Goal: Answer question/provide support: Answer question/provide support

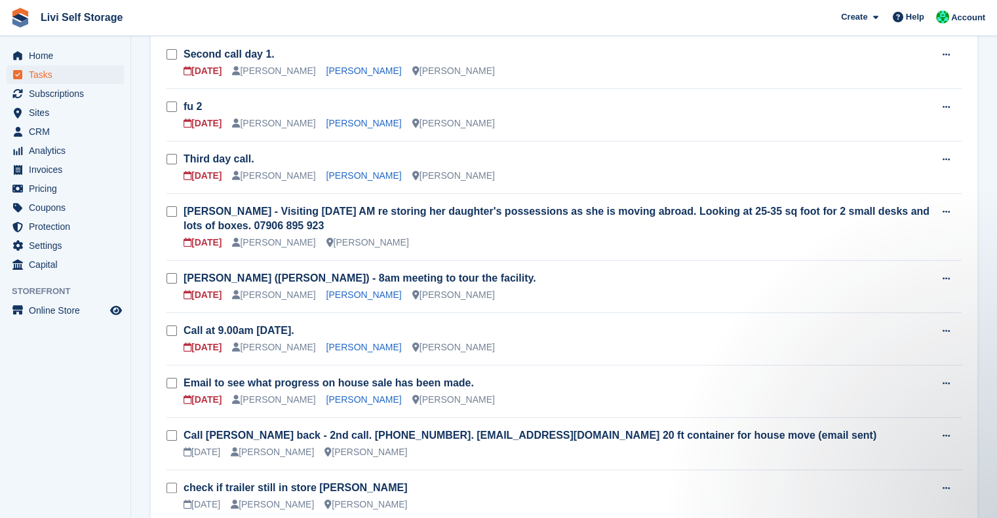
scroll to position [159, 0]
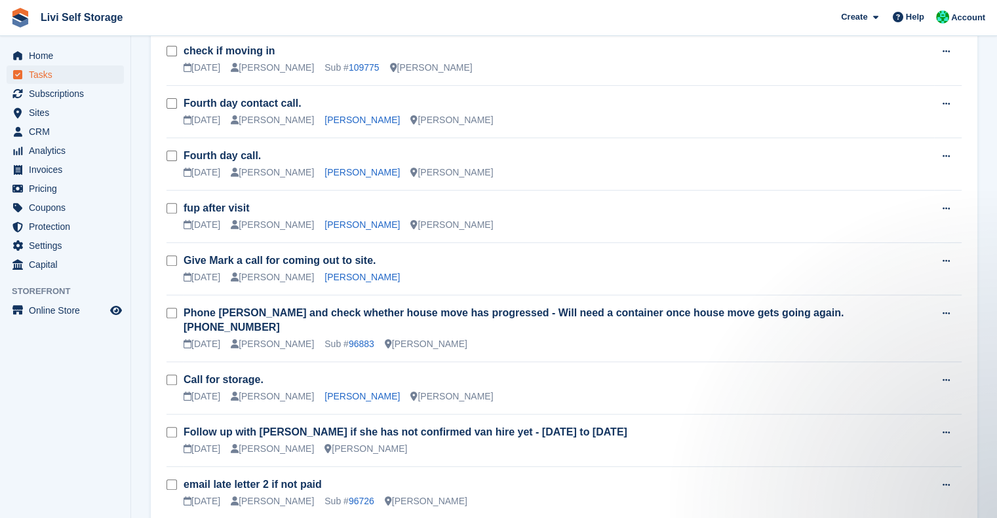
scroll to position [430, 0]
click at [325, 273] on link "Mark McKay" at bounding box center [361, 276] width 75 height 10
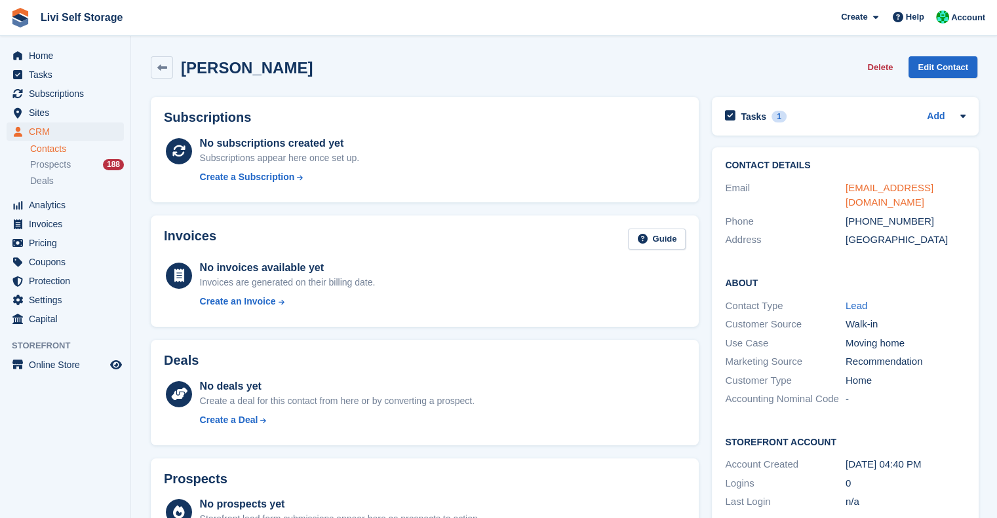
click at [868, 185] on link "mm2sgmt@yahoo.co.uk" at bounding box center [889, 195] width 88 height 26
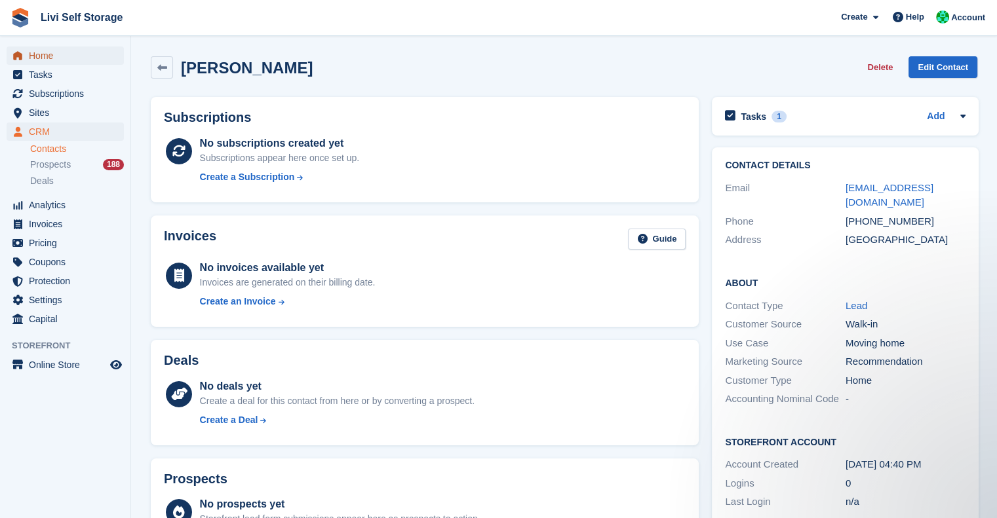
click at [24, 60] on span "menu" at bounding box center [18, 56] width 16 height 16
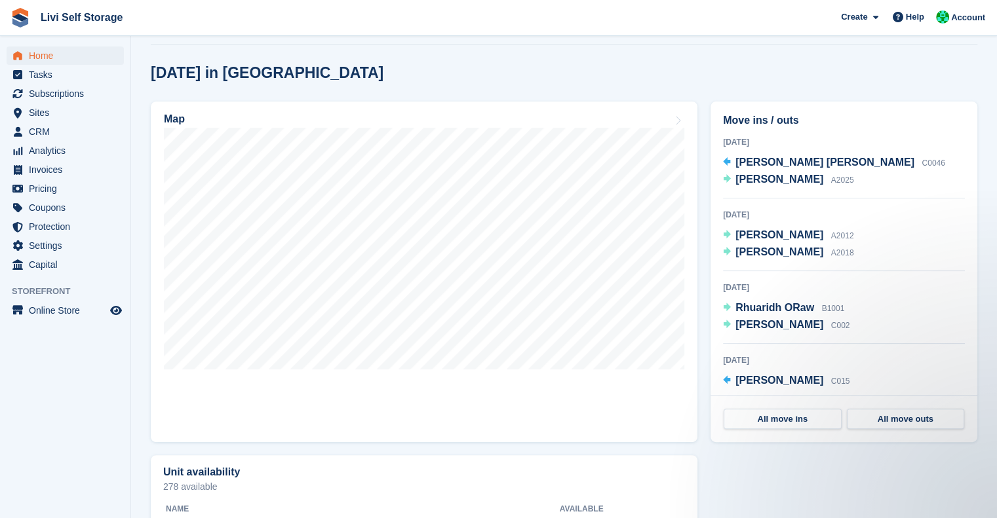
scroll to position [317, 0]
